Goal: Transaction & Acquisition: Book appointment/travel/reservation

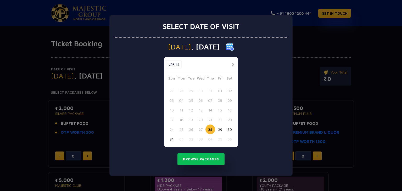
click at [231, 66] on button "button" at bounding box center [233, 64] width 7 height 7
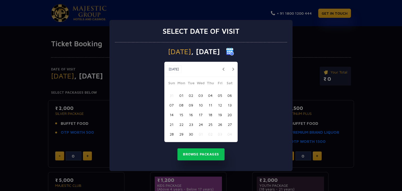
click at [231, 66] on button "button" at bounding box center [233, 69] width 7 height 7
click at [231, 124] on button "25" at bounding box center [230, 125] width 10 height 10
click at [205, 156] on button "Browse Packages" at bounding box center [200, 154] width 47 height 12
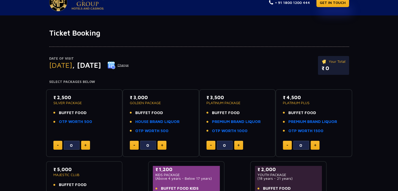
scroll to position [10, 0]
click at [75, 103] on p "SILVER PACKAGE" at bounding box center [84, 103] width 62 height 4
click at [129, 63] on button "Change" at bounding box center [118, 65] width 22 height 8
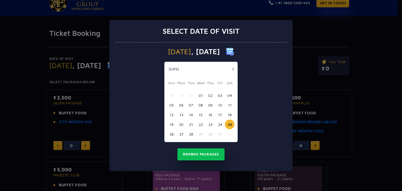
click at [221, 123] on button "24" at bounding box center [220, 125] width 10 height 10
click at [210, 151] on button "Browse Packages" at bounding box center [200, 154] width 47 height 12
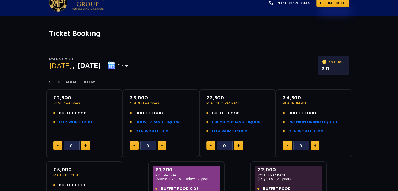
click at [129, 66] on button "Change" at bounding box center [118, 65] width 22 height 8
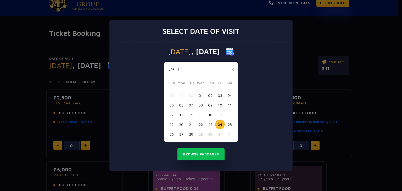
click at [212, 126] on button "23" at bounding box center [210, 125] width 10 height 10
click at [202, 154] on button "Browse Packages" at bounding box center [200, 154] width 47 height 12
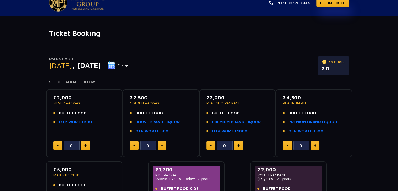
click at [0, 117] on div "Date of Visit [DATE] Change Your Total ₹ 0 Select Packages Below ₹ 2,000 SILVER…" at bounding box center [199, 131] width 398 height 186
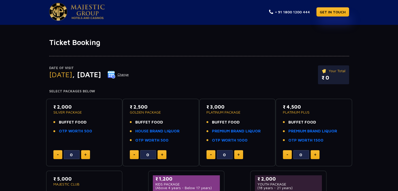
scroll to position [0, 0]
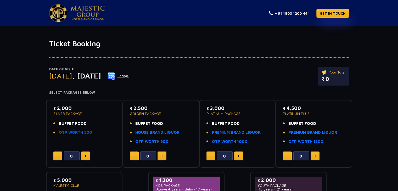
click at [70, 131] on link "OTP WORTH 500" at bounding box center [75, 132] width 33 height 6
